Goal: Download file/media

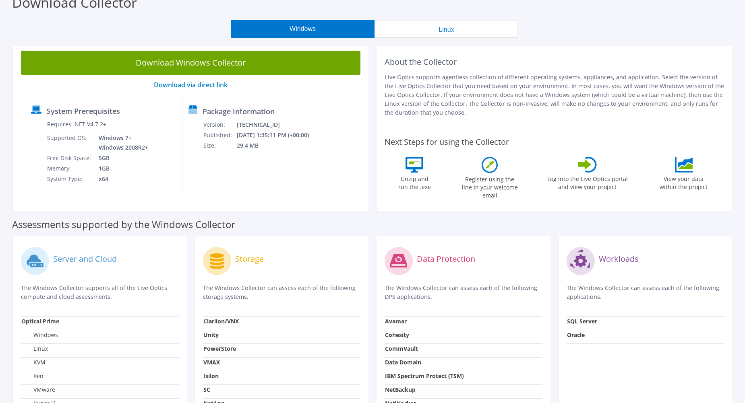
scroll to position [40, 0]
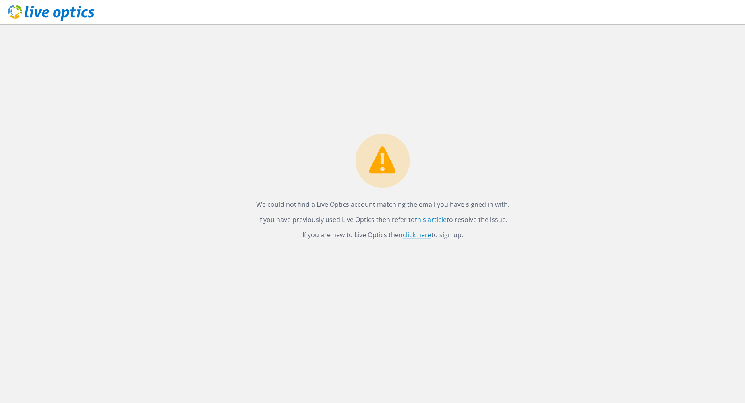
click at [416, 232] on link "click here" at bounding box center [417, 235] width 29 height 9
click at [422, 236] on link "click here" at bounding box center [417, 235] width 29 height 9
